Goal: Task Accomplishment & Management: Complete application form

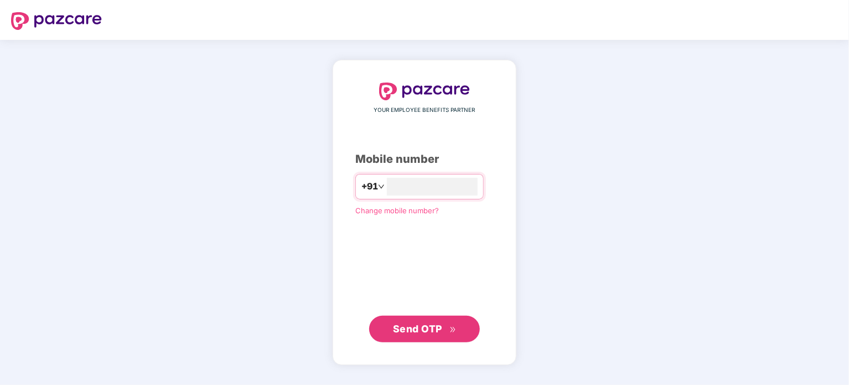
type input "**********"
click at [413, 328] on span "Send OTP" at bounding box center [417, 328] width 49 height 12
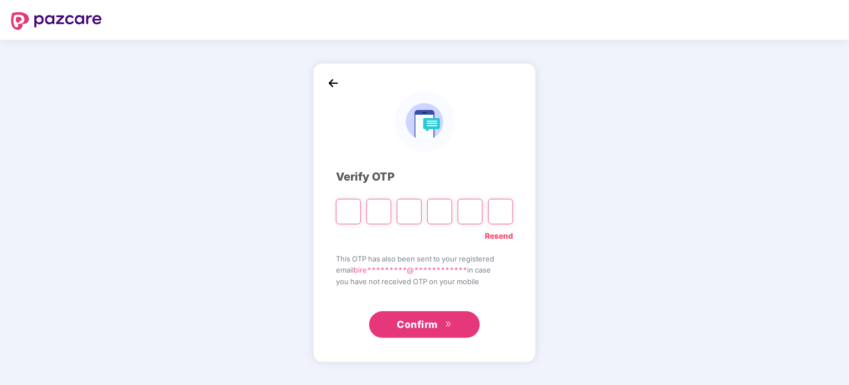
type input "*"
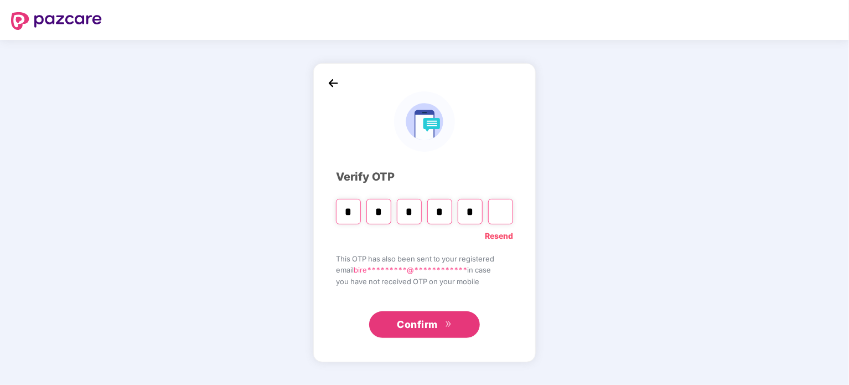
type input "*"
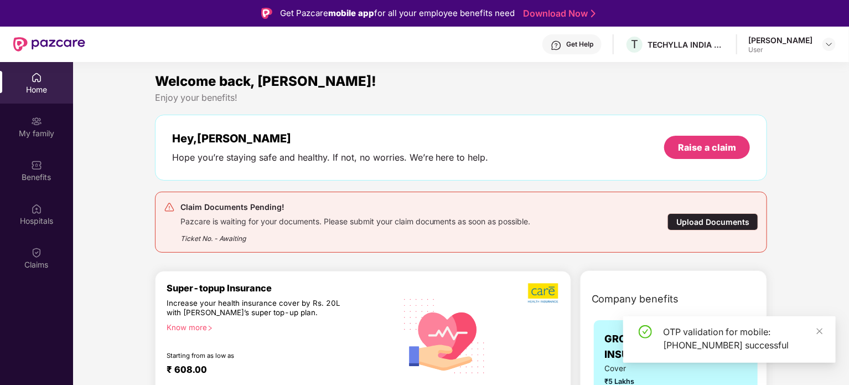
click at [719, 221] on div "Upload Documents" at bounding box center [712, 221] width 91 height 17
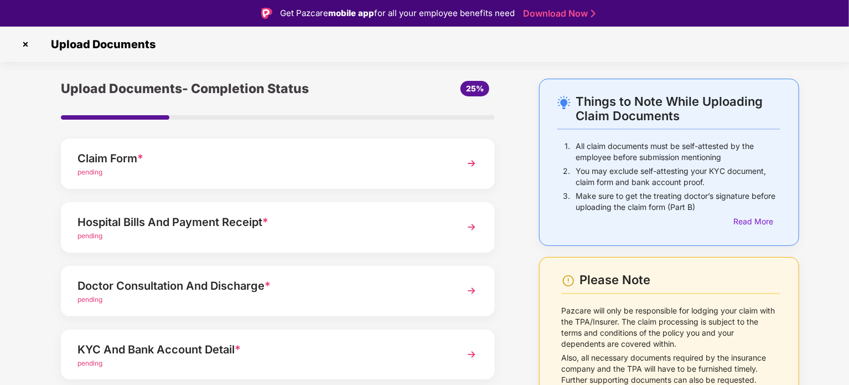
click at [257, 288] on div "Doctor Consultation And Discharge *" at bounding box center [260, 286] width 367 height 18
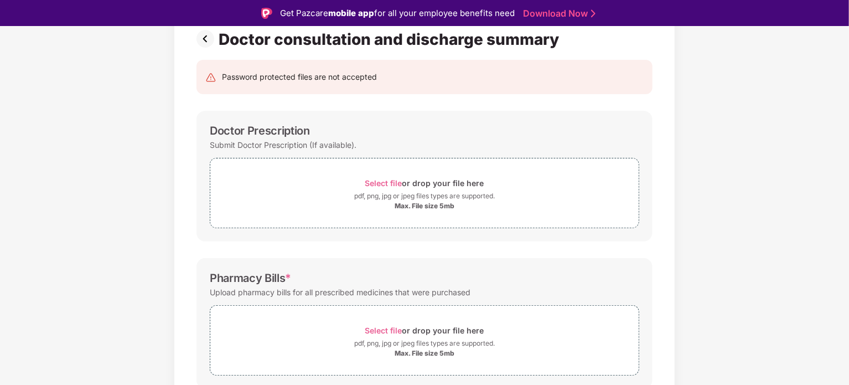
scroll to position [166, 0]
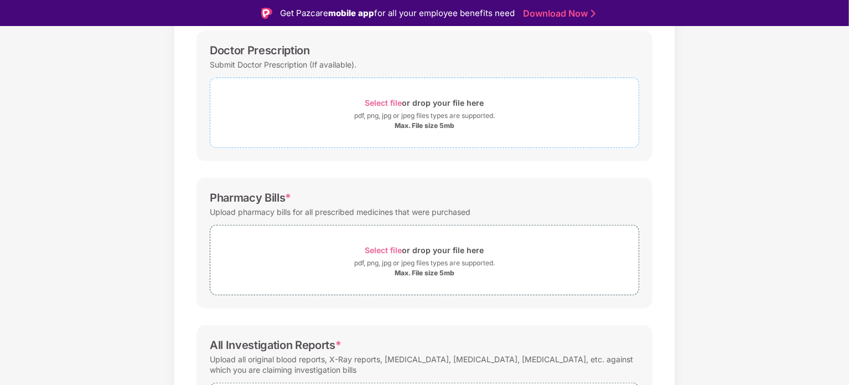
click at [381, 99] on span "Select file" at bounding box center [383, 102] width 37 height 9
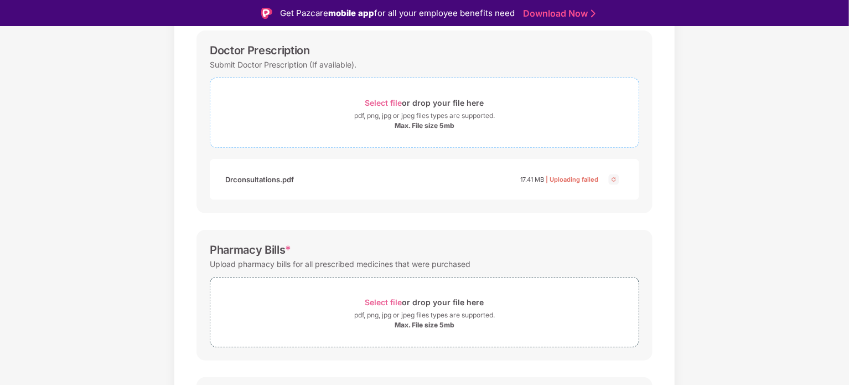
click at [386, 96] on div "Select file or drop your file here" at bounding box center [424, 102] width 119 height 15
click at [392, 103] on span "Select file" at bounding box center [383, 102] width 37 height 9
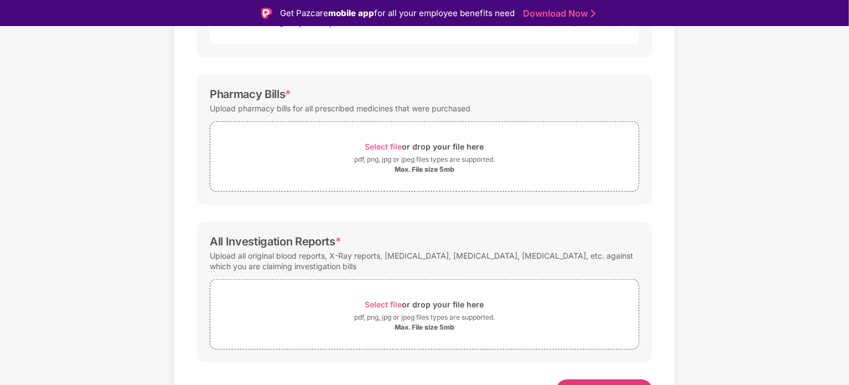
scroll to position [339, 0]
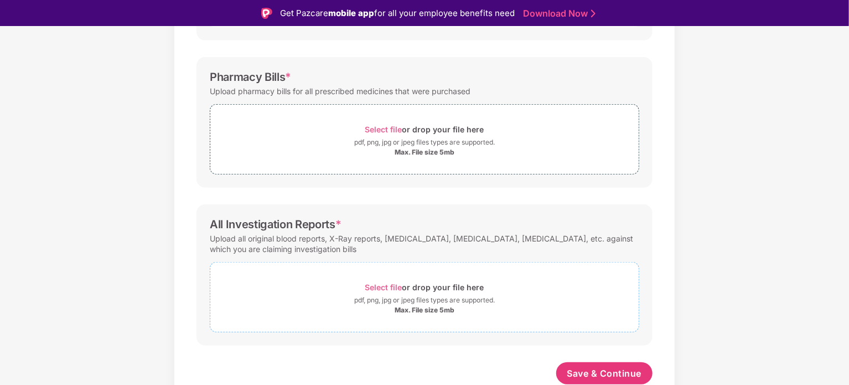
click at [388, 286] on span "Select file" at bounding box center [383, 286] width 37 height 9
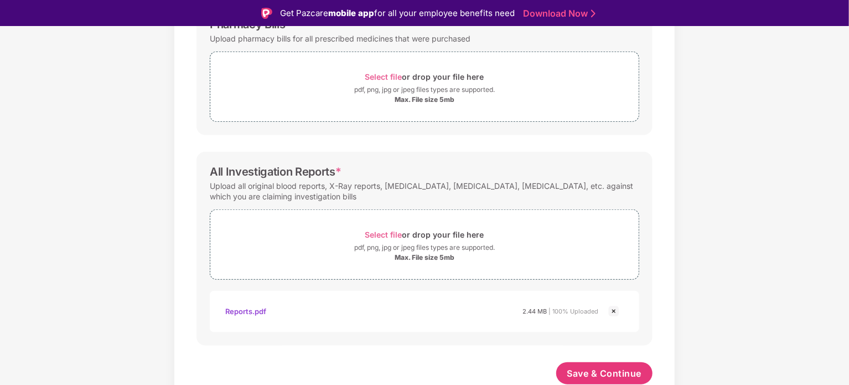
scroll to position [281, 0]
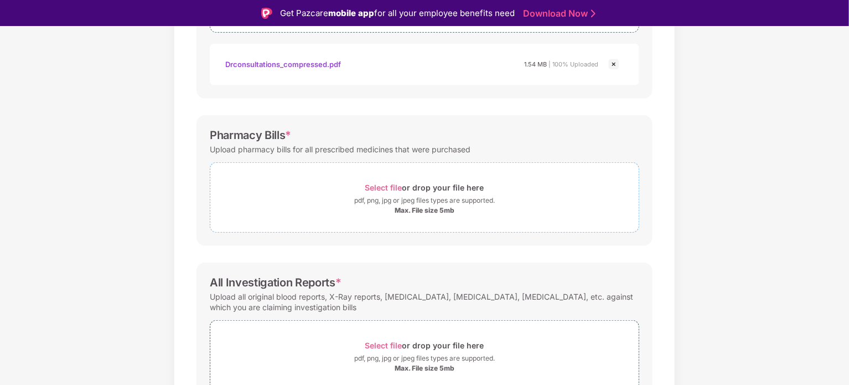
click at [384, 185] on span "Select file" at bounding box center [383, 187] width 37 height 9
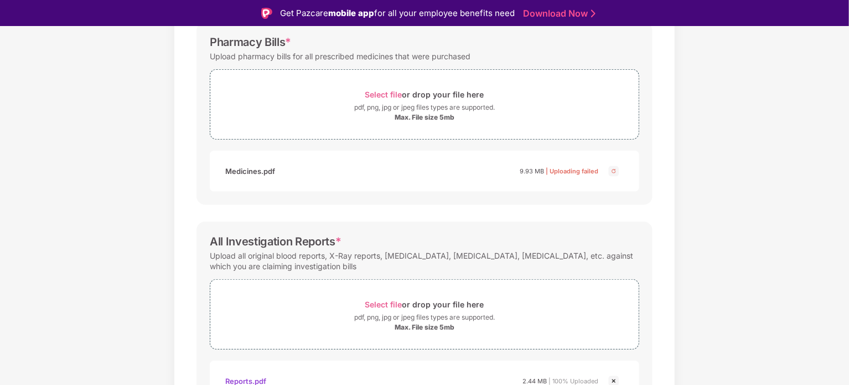
scroll to position [333, 0]
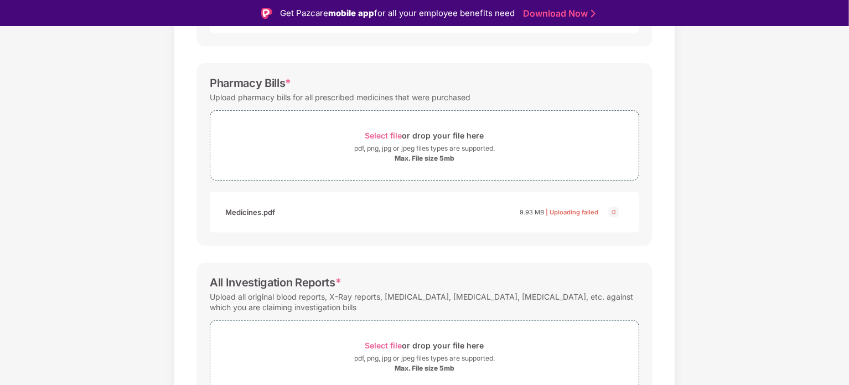
click at [598, 250] on div "Password protected files are not accepted Doctor Prescription Submit Doctor Pre…" at bounding box center [424, 159] width 489 height 716
click at [380, 134] on span "Select file" at bounding box center [383, 135] width 37 height 9
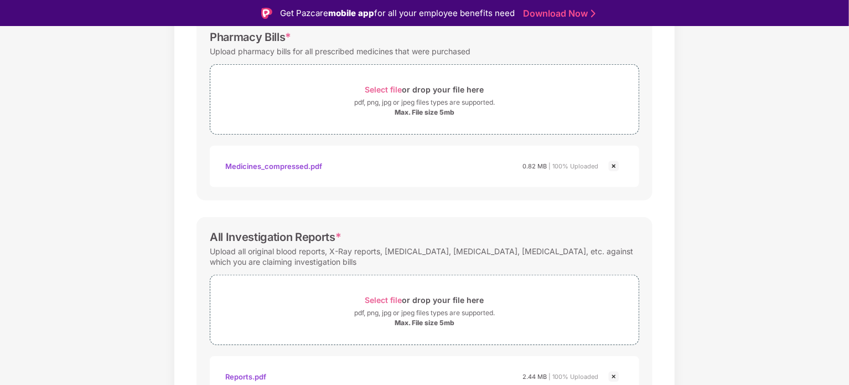
scroll to position [444, 0]
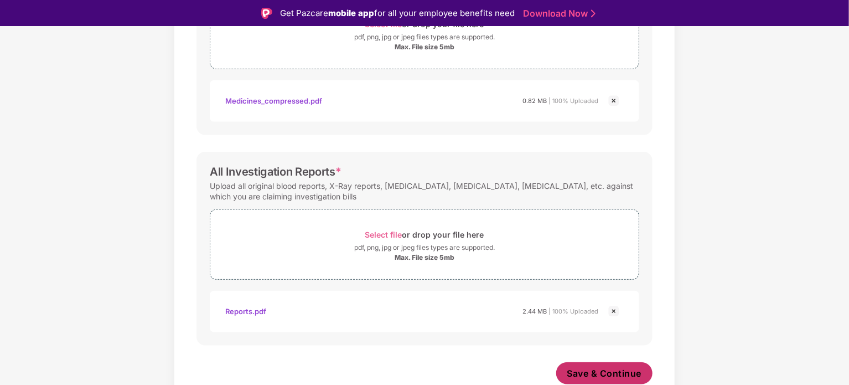
click at [602, 367] on span "Save & Continue" at bounding box center [604, 373] width 75 height 12
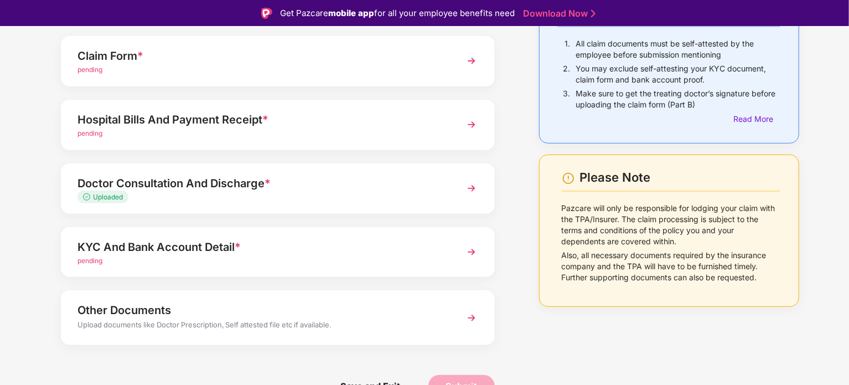
scroll to position [104, 0]
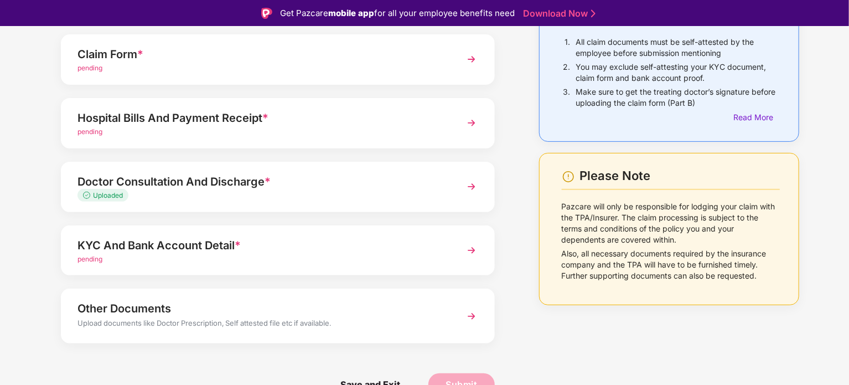
click at [314, 247] on div "KYC And Bank Account Detail *" at bounding box center [260, 245] width 367 height 18
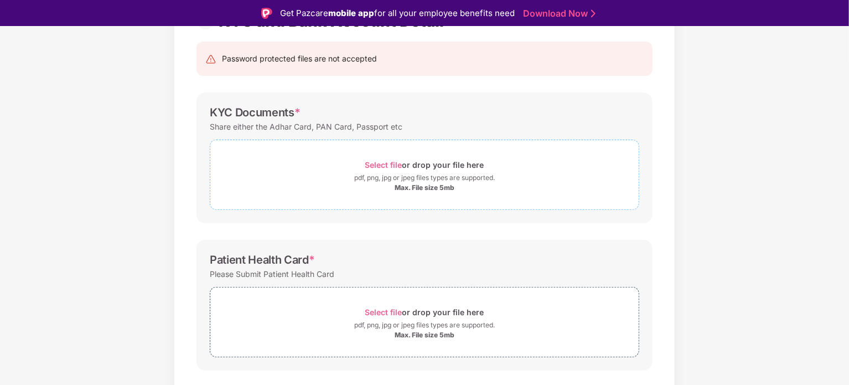
click at [383, 165] on span "Select file" at bounding box center [383, 164] width 37 height 9
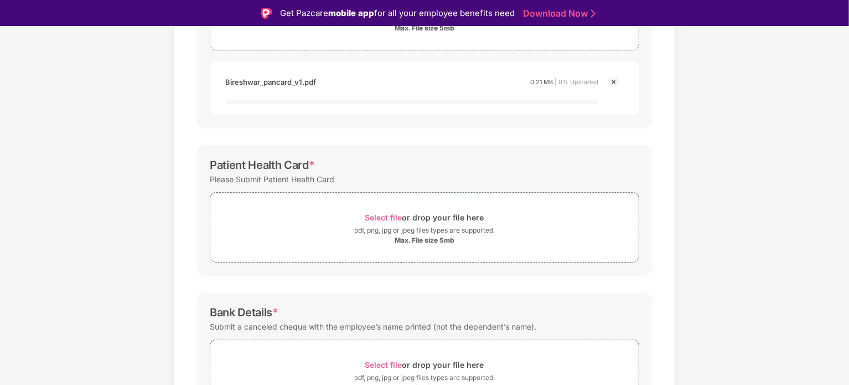
scroll to position [270, 0]
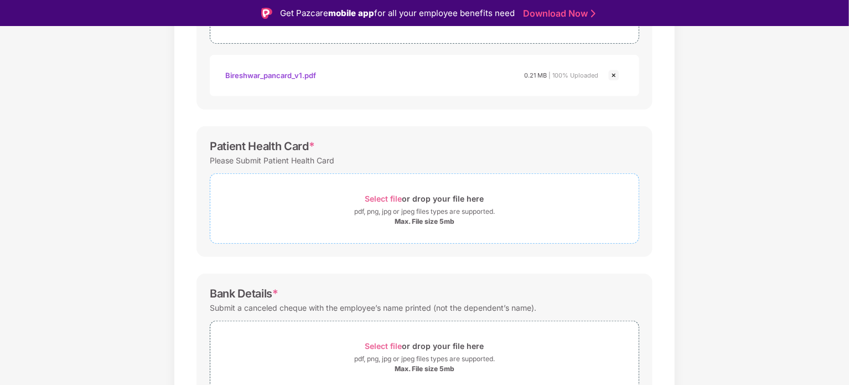
click at [379, 194] on span "Select file" at bounding box center [383, 198] width 37 height 9
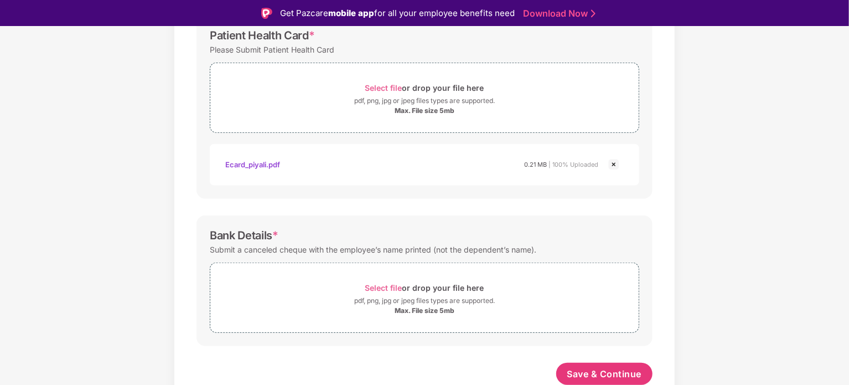
scroll to position [381, 0]
click at [372, 285] on span "Select file" at bounding box center [383, 286] width 37 height 9
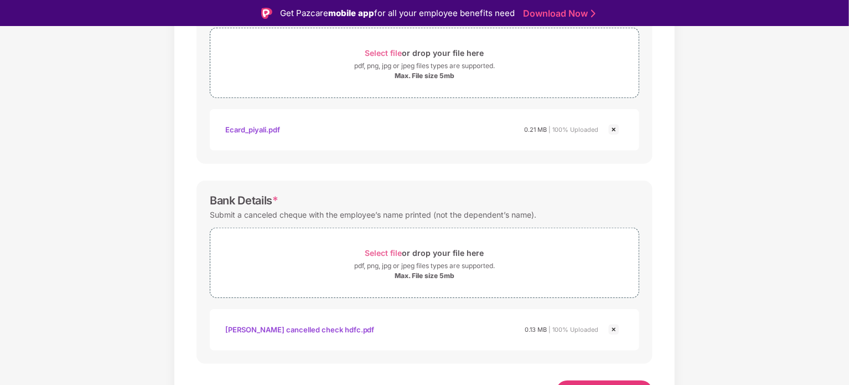
scroll to position [434, 0]
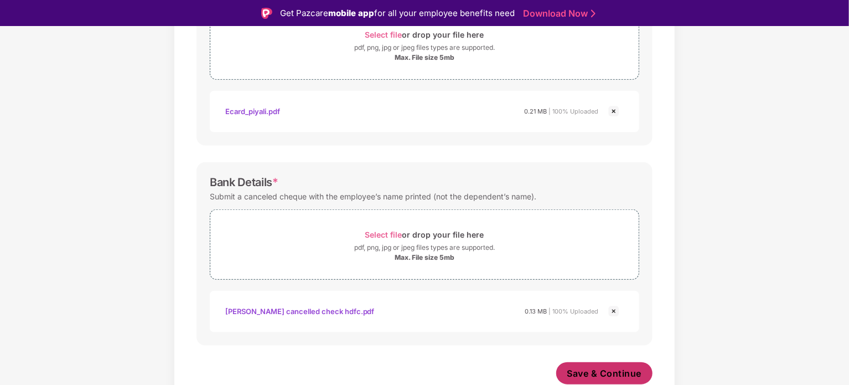
click at [596, 362] on button "Save & Continue" at bounding box center [604, 373] width 97 height 22
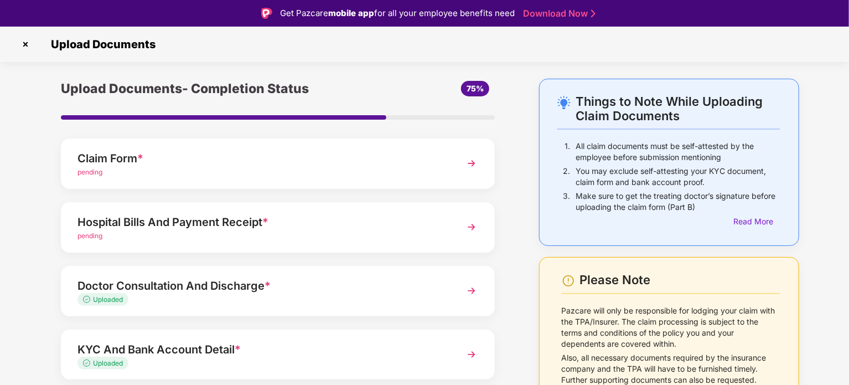
scroll to position [104, 0]
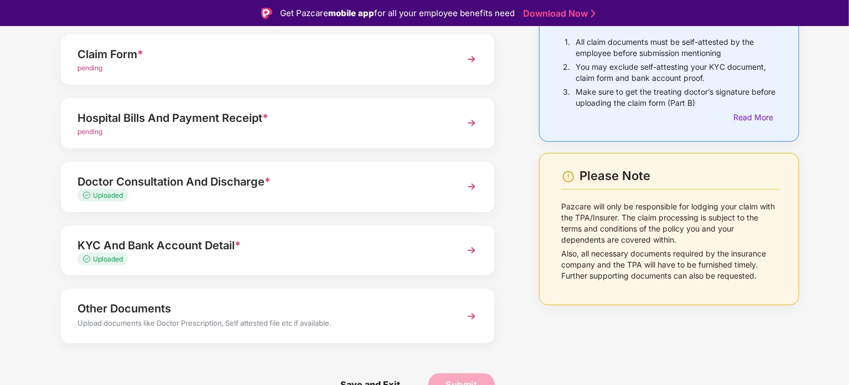
click at [175, 231] on div "KYC And Bank Account Detail * Uploaded" at bounding box center [278, 250] width 434 height 50
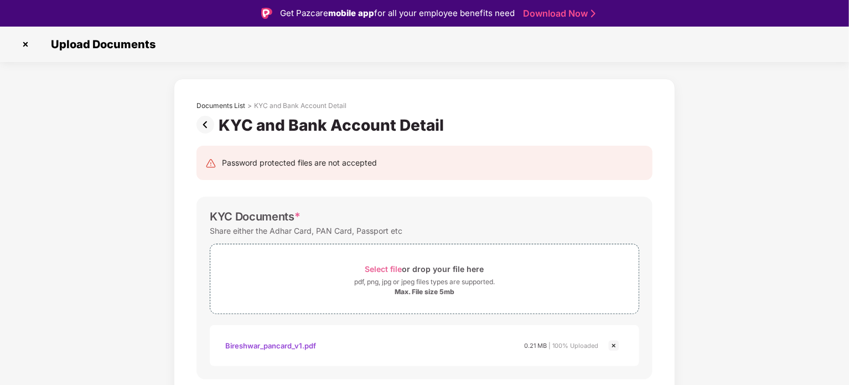
scroll to position [111, 0]
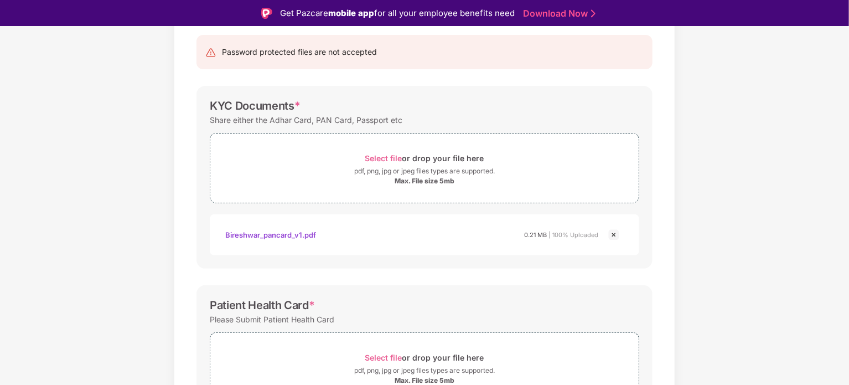
click at [613, 234] on img at bounding box center [613, 234] width 13 height 13
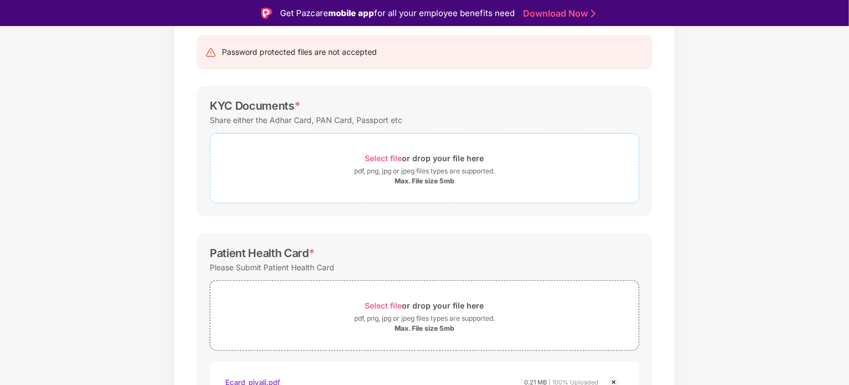
click at [387, 159] on span "Select file" at bounding box center [383, 157] width 37 height 9
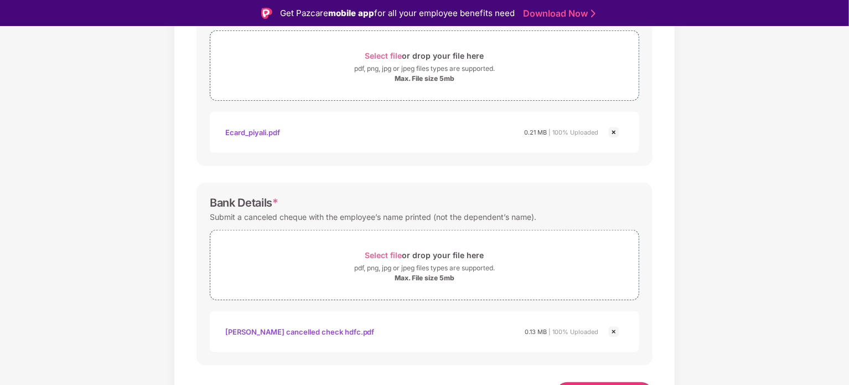
scroll to position [433, 0]
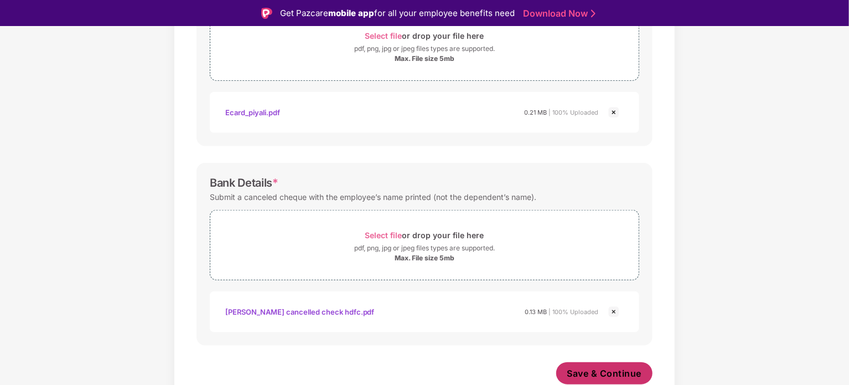
click at [597, 369] on span "Save & Continue" at bounding box center [604, 373] width 75 height 12
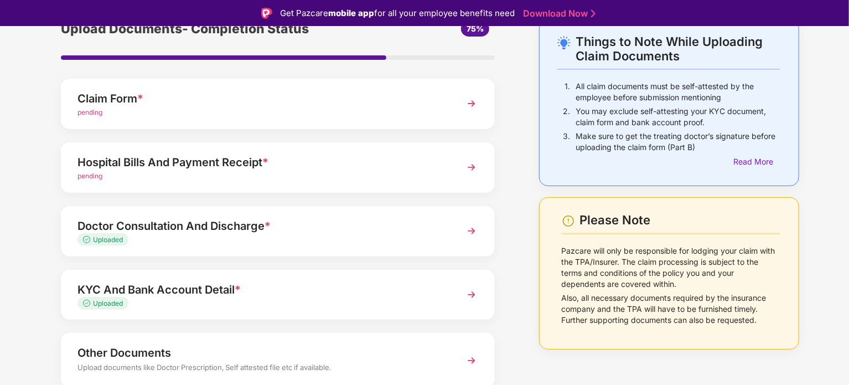
scroll to position [104, 0]
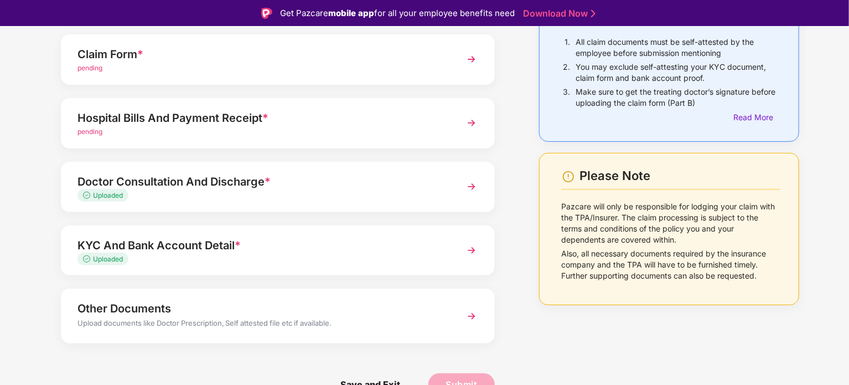
click at [190, 130] on div "pending" at bounding box center [260, 132] width 367 height 11
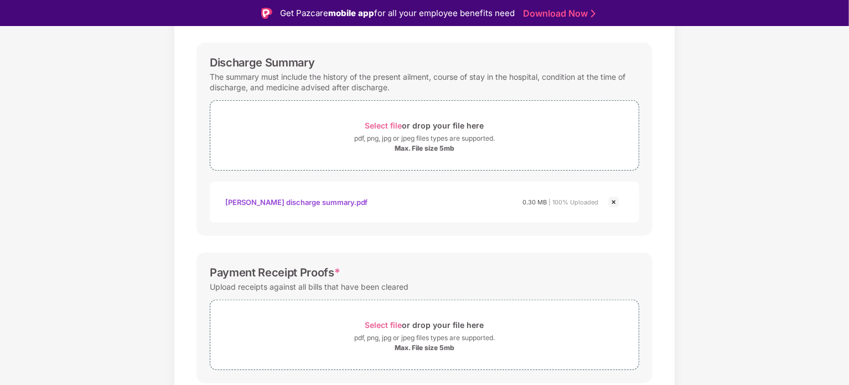
scroll to position [339, 0]
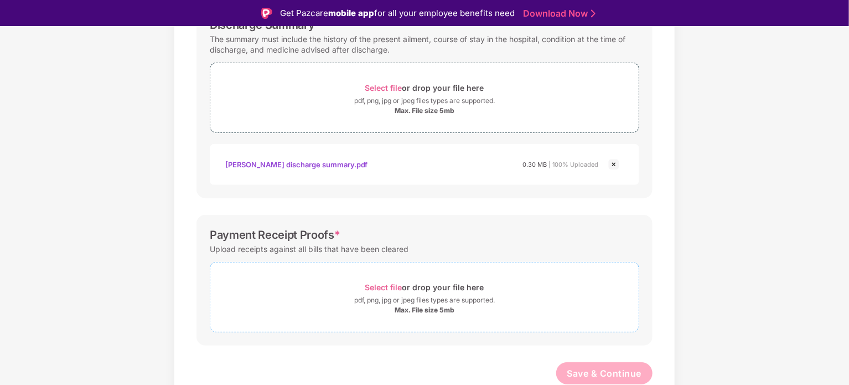
click at [377, 286] on span "Select file" at bounding box center [383, 286] width 37 height 9
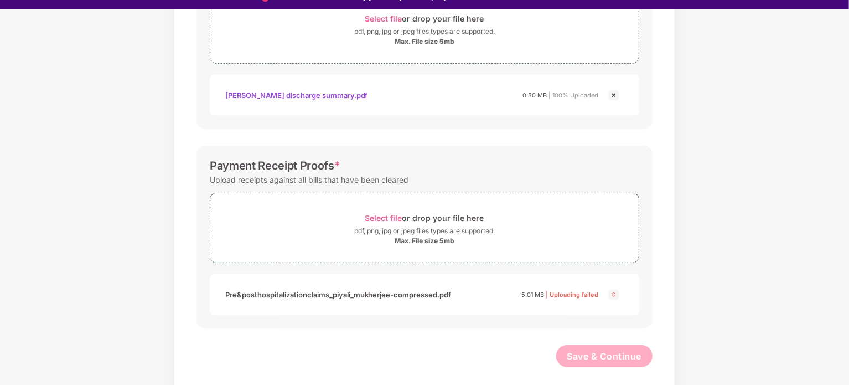
scroll to position [27, 0]
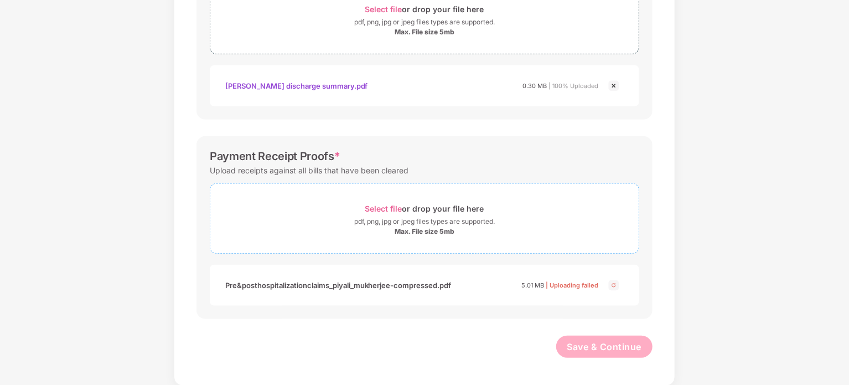
click at [384, 206] on span "Select file" at bounding box center [383, 208] width 37 height 9
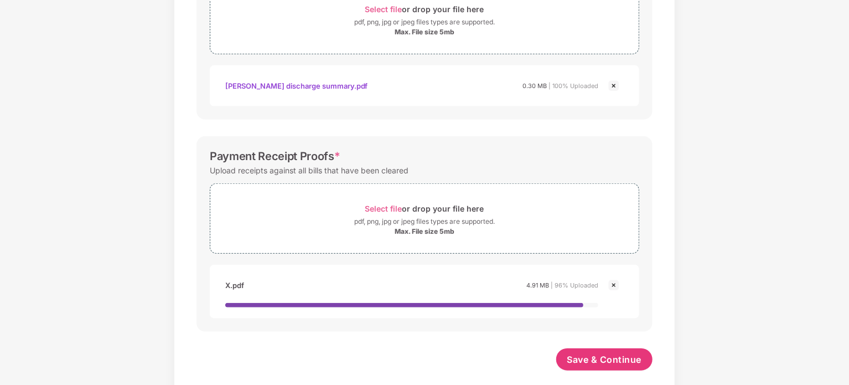
scroll to position [0, 0]
click at [613, 284] on img at bounding box center [613, 284] width 13 height 13
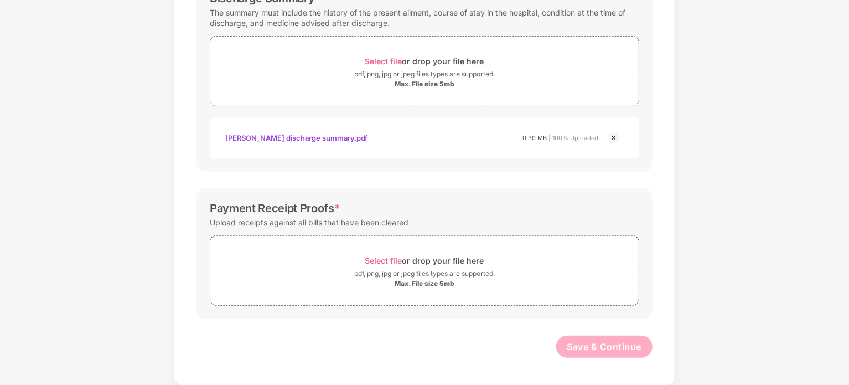
scroll to position [391, 0]
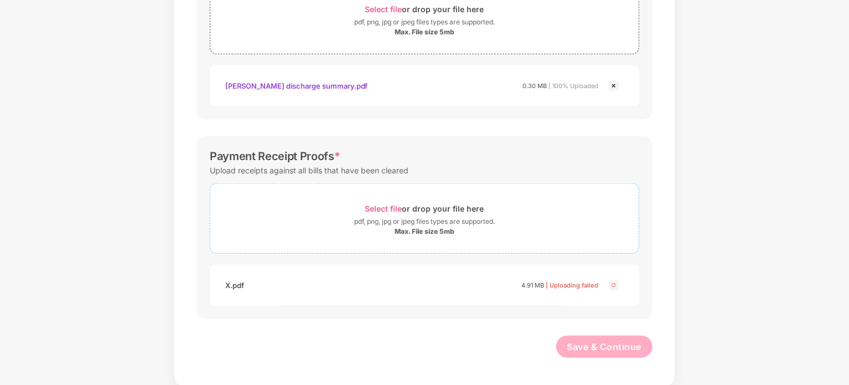
click at [391, 207] on span "Select file" at bounding box center [383, 208] width 37 height 9
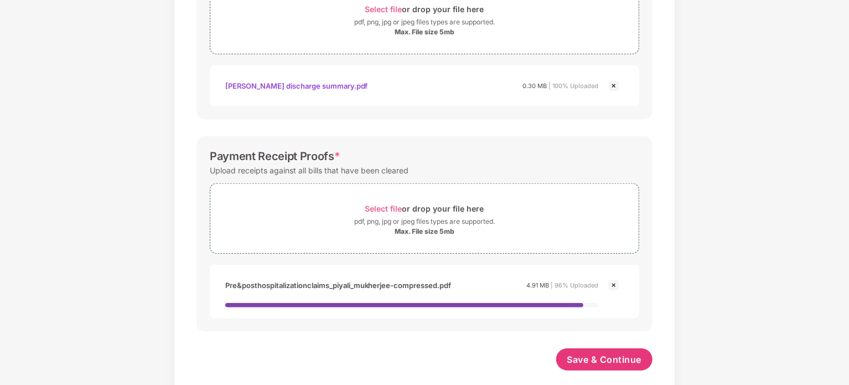
scroll to position [0, 0]
click at [588, 363] on span "Save & Continue" at bounding box center [604, 359] width 75 height 12
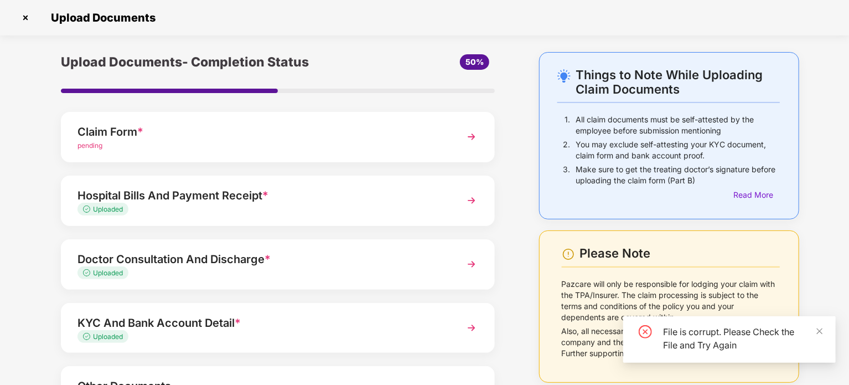
click at [115, 142] on div "pending" at bounding box center [260, 146] width 367 height 11
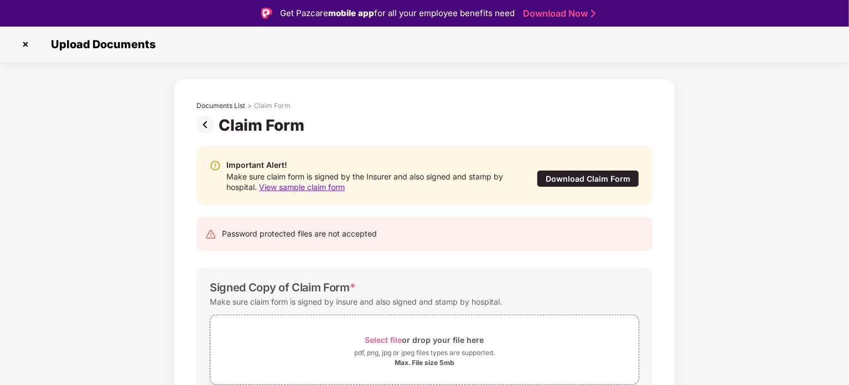
click at [25, 43] on img at bounding box center [26, 44] width 18 height 18
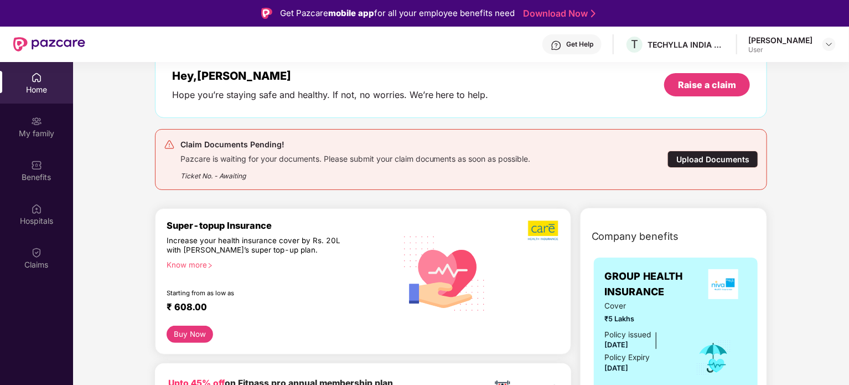
scroll to position [111, 0]
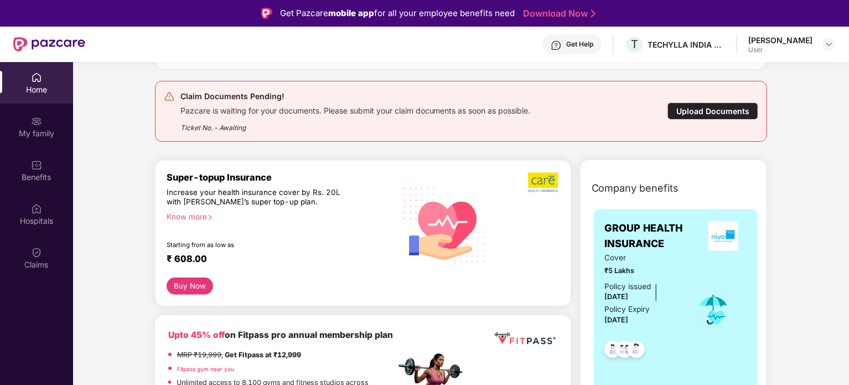
click at [722, 115] on div "Upload Documents" at bounding box center [712, 110] width 91 height 17
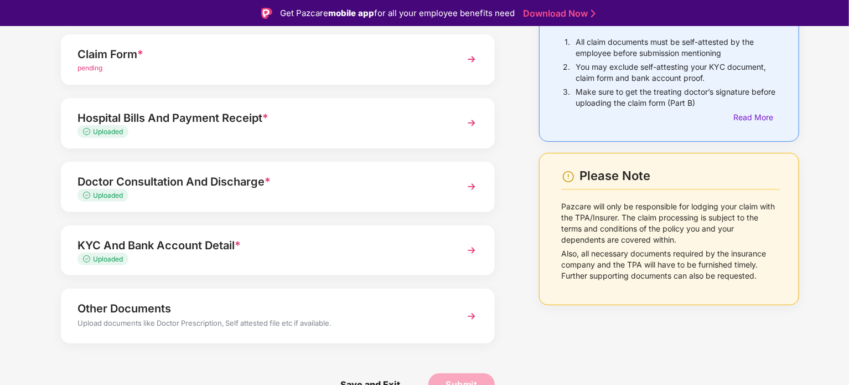
scroll to position [49, 0]
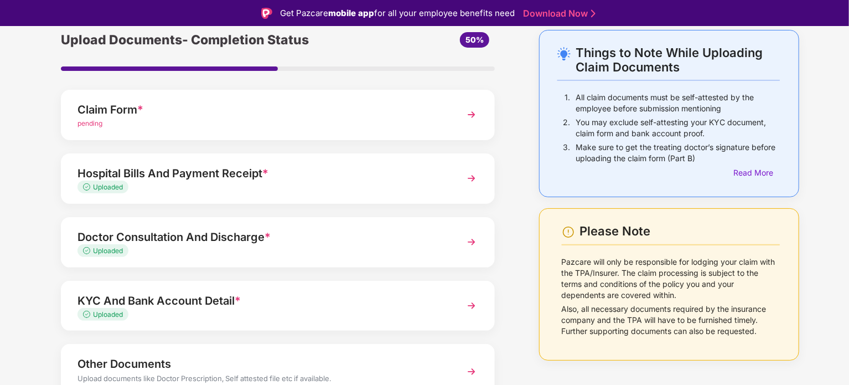
click at [157, 177] on div "Hospital Bills And Payment Receipt *" at bounding box center [260, 173] width 367 height 18
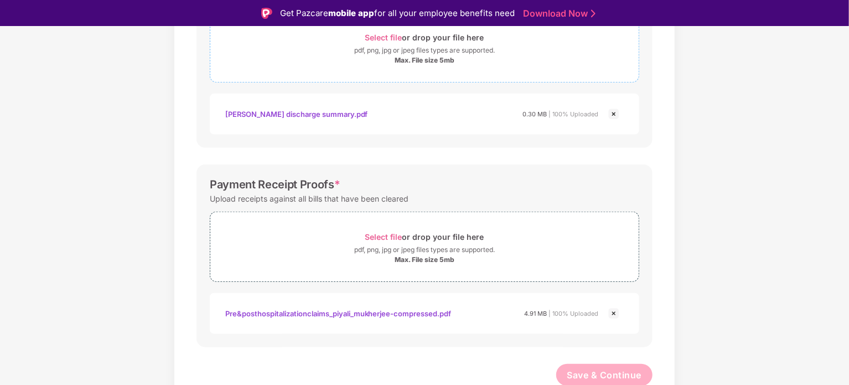
scroll to position [391, 0]
click at [349, 309] on div "Pre&posthospitalizationclaims_piyali_mukherjee-compressed.pdf" at bounding box center [338, 311] width 226 height 19
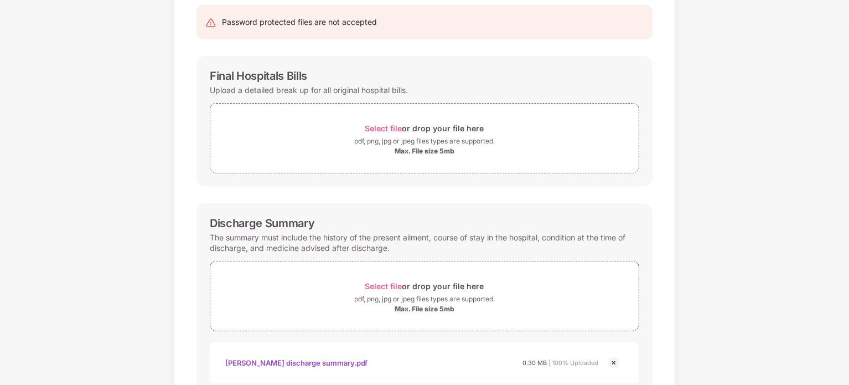
scroll to position [0, 0]
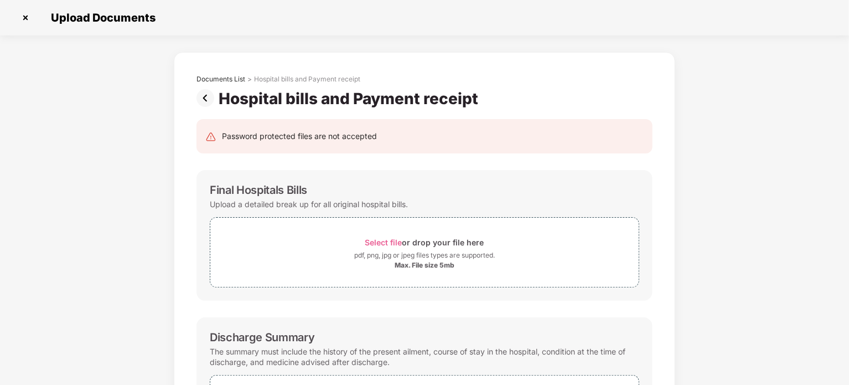
click at [200, 97] on img at bounding box center [207, 98] width 22 height 18
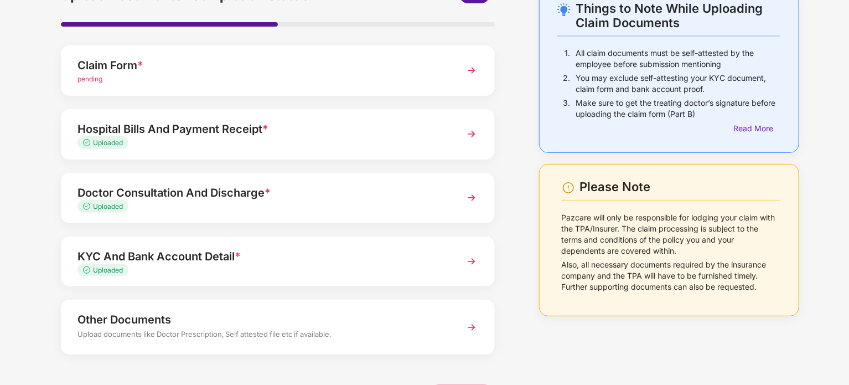
scroll to position [104, 0]
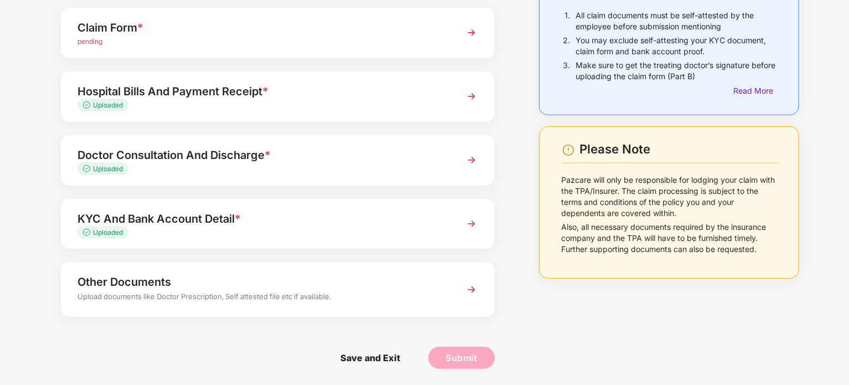
click at [207, 301] on div "Upload documents like Doctor Prescription, Self attested file etc if available." at bounding box center [260, 298] width 367 height 14
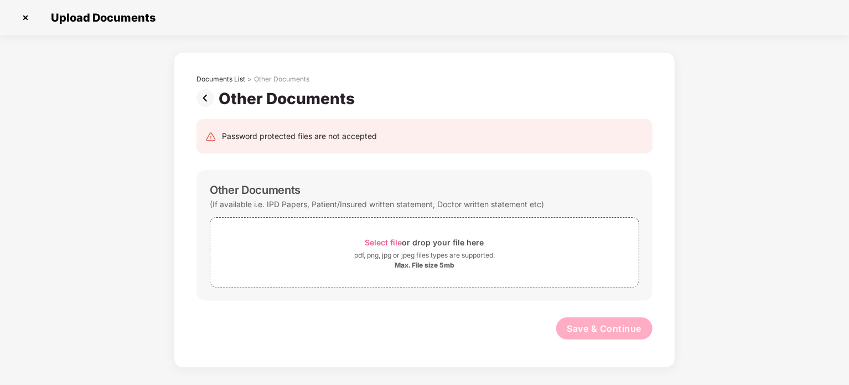
scroll to position [0, 0]
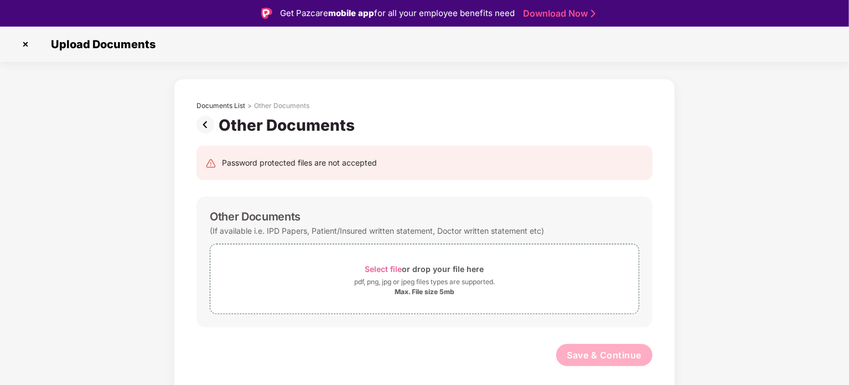
click at [207, 127] on img at bounding box center [207, 125] width 22 height 18
